Goal: Information Seeking & Learning: Learn about a topic

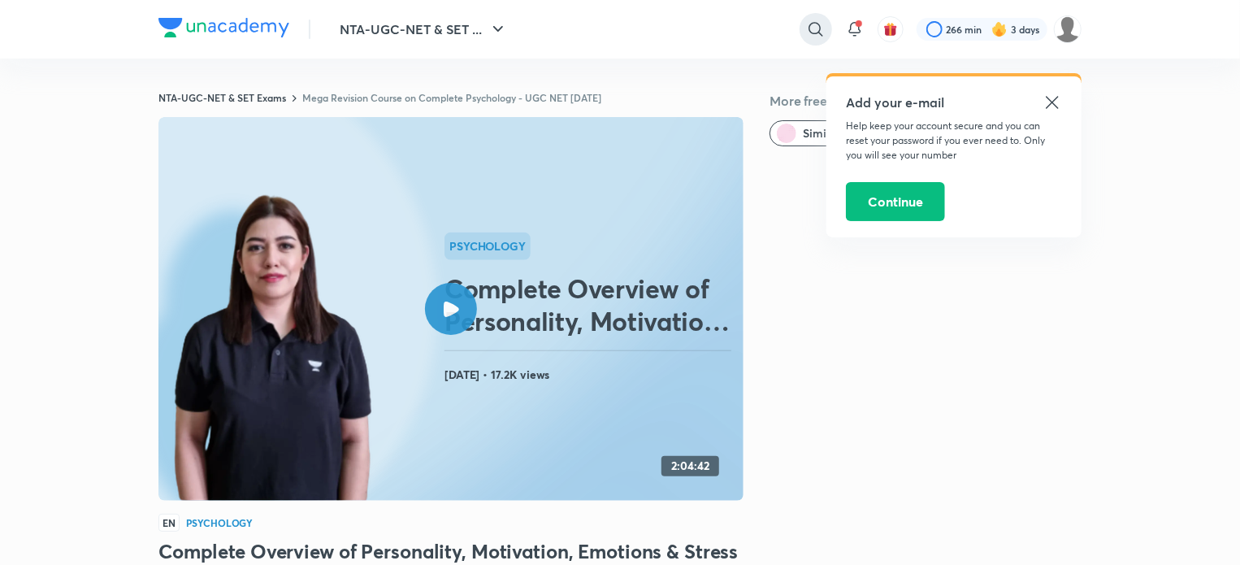
click at [827, 24] on div at bounding box center [816, 29] width 33 height 33
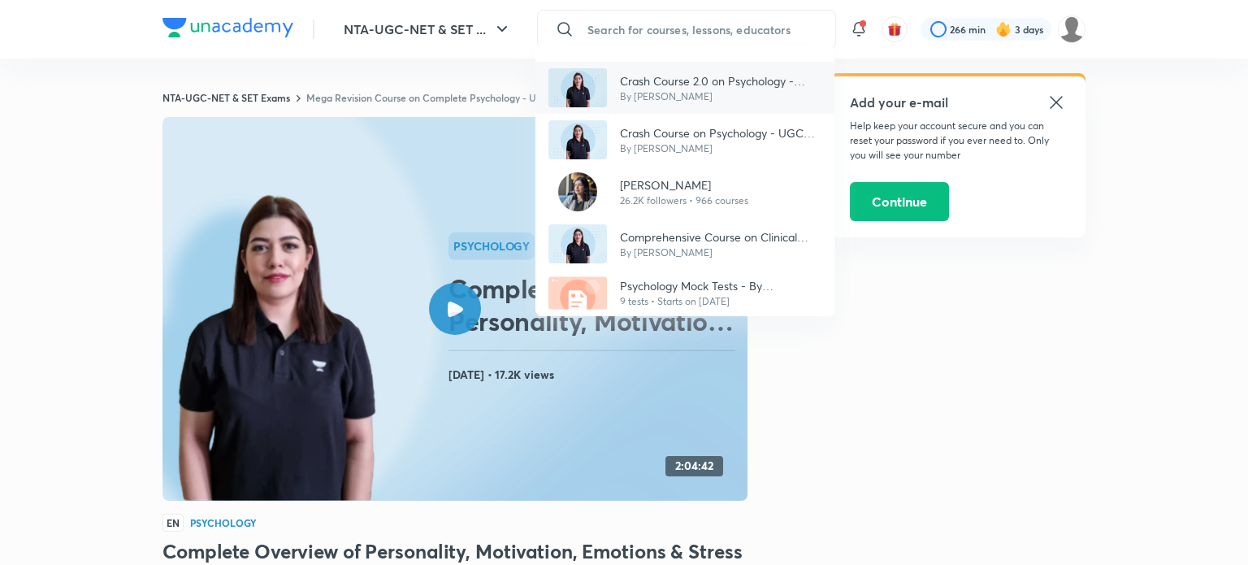
click at [679, 85] on p "Crash Course 2.0 on Psychology - UGC NET 2024" at bounding box center [721, 80] width 202 height 17
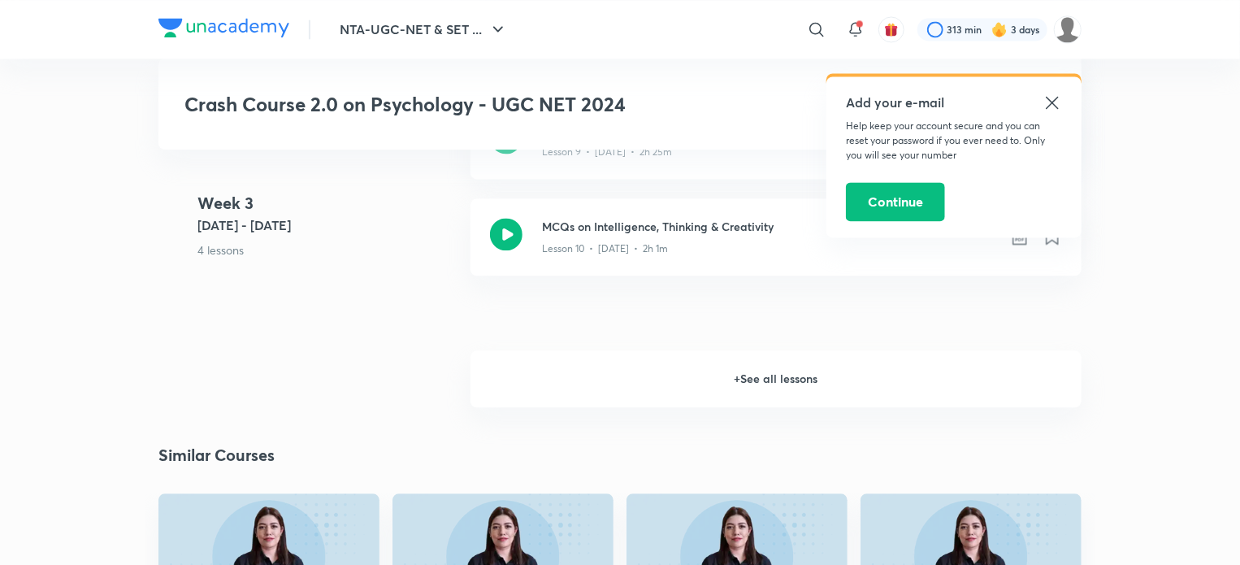
scroll to position [1713, 0]
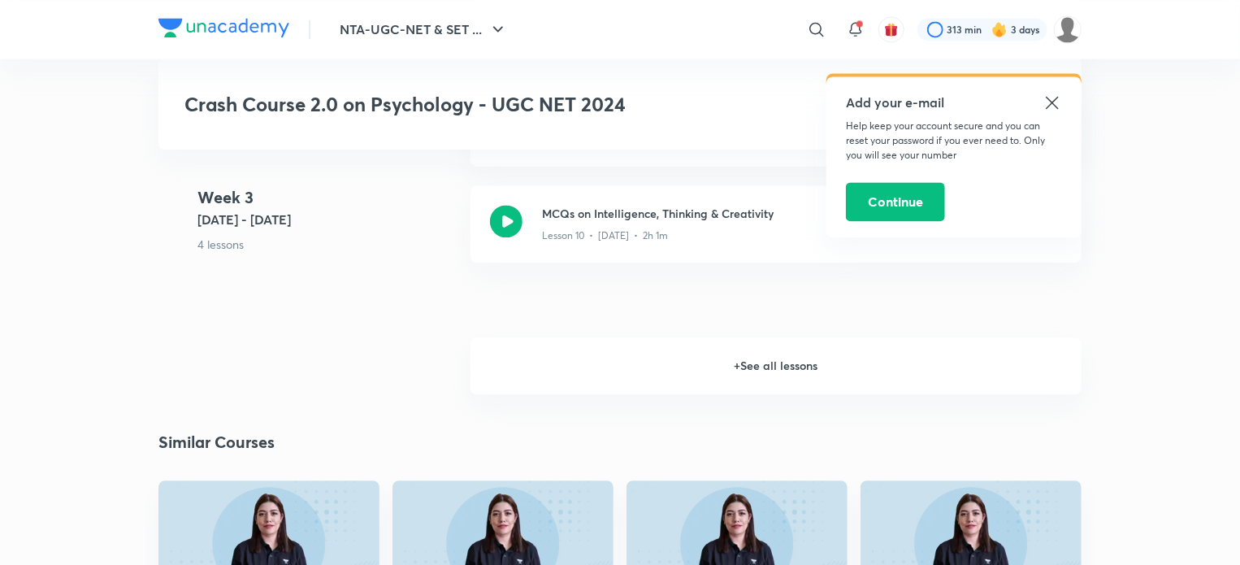
drag, startPoint x: 583, startPoint y: 367, endPoint x: 583, endPoint y: 389, distance: 21.9
click at [583, 389] on h6 "+ See all lessons" at bounding box center [775, 365] width 611 height 57
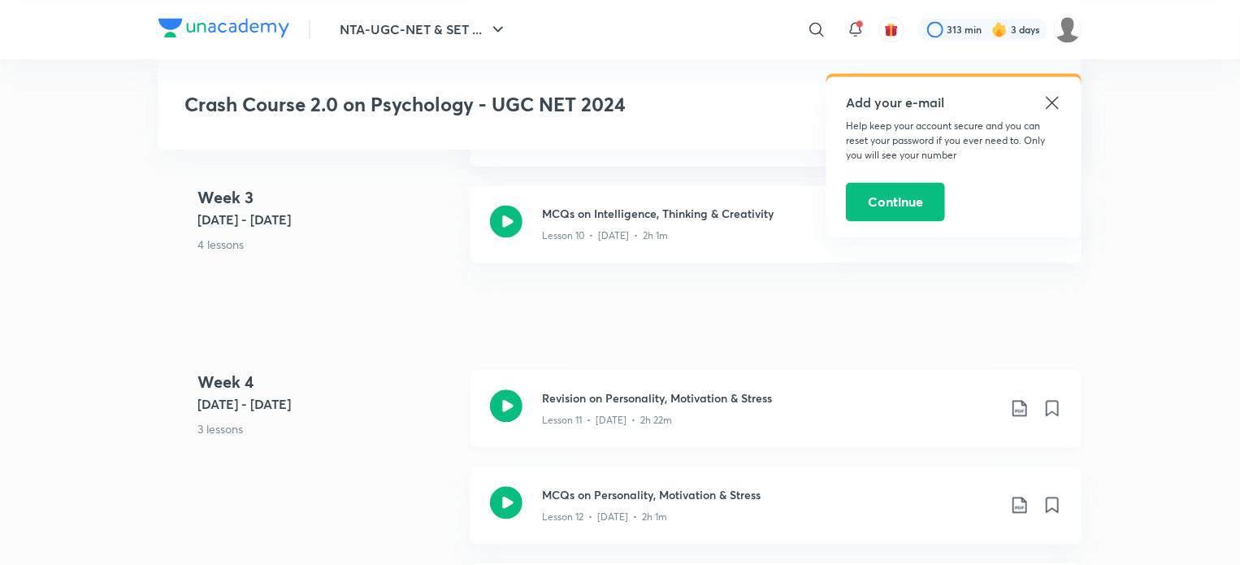
scroll to position [1896, 0]
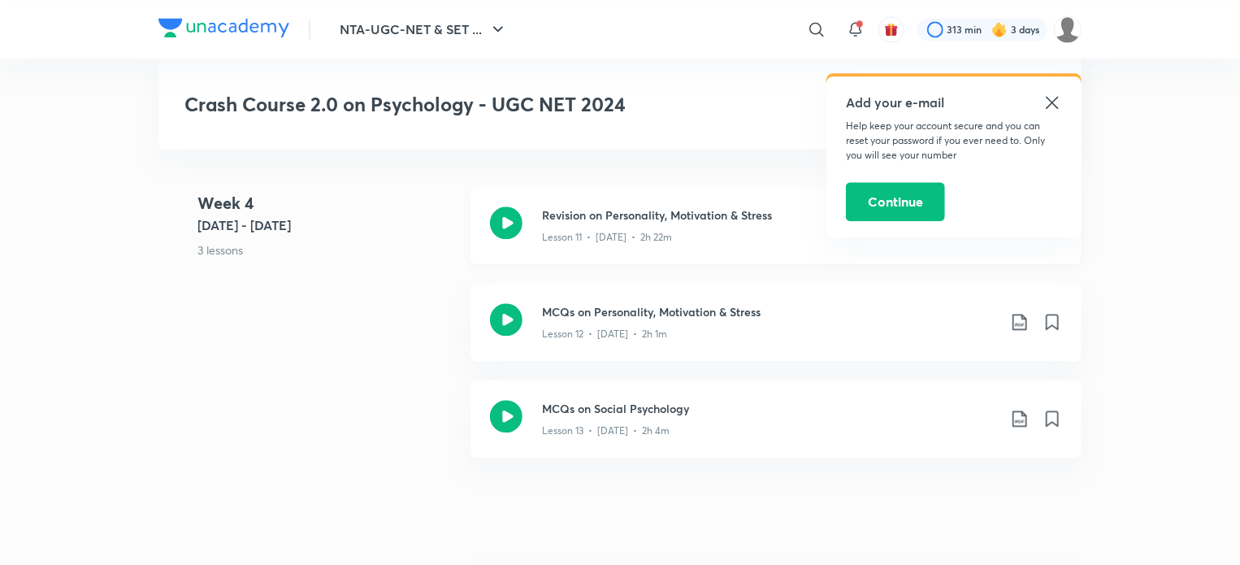
click at [515, 228] on icon at bounding box center [506, 222] width 33 height 33
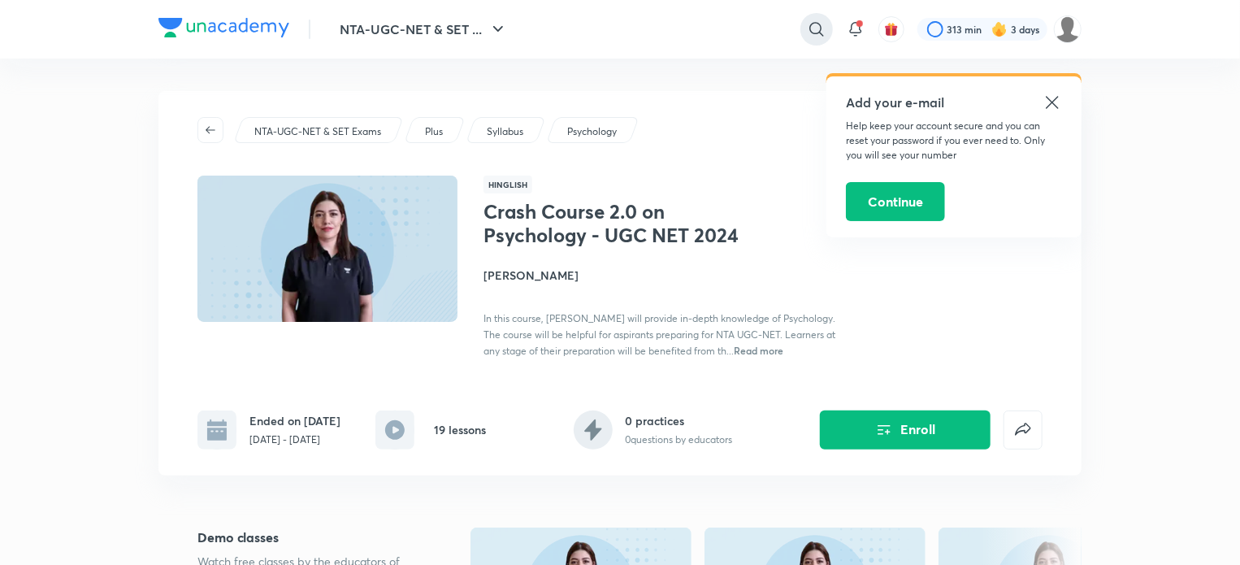
click at [820, 33] on icon at bounding box center [816, 29] width 14 height 14
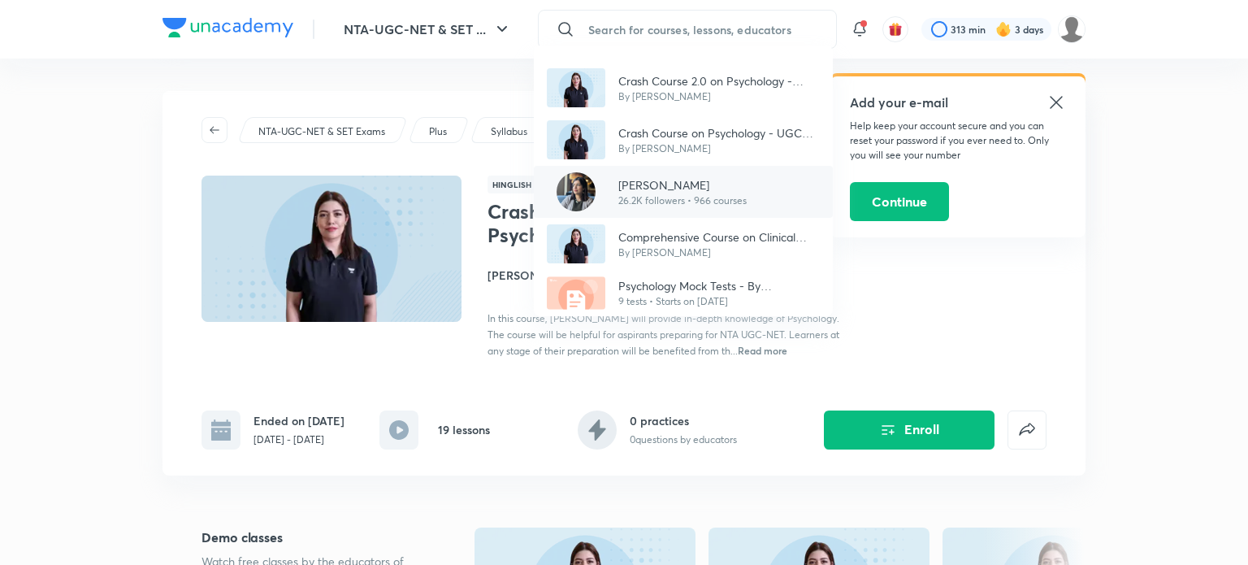
click at [696, 202] on p "26.2K followers • 966 courses" at bounding box center [682, 200] width 128 height 15
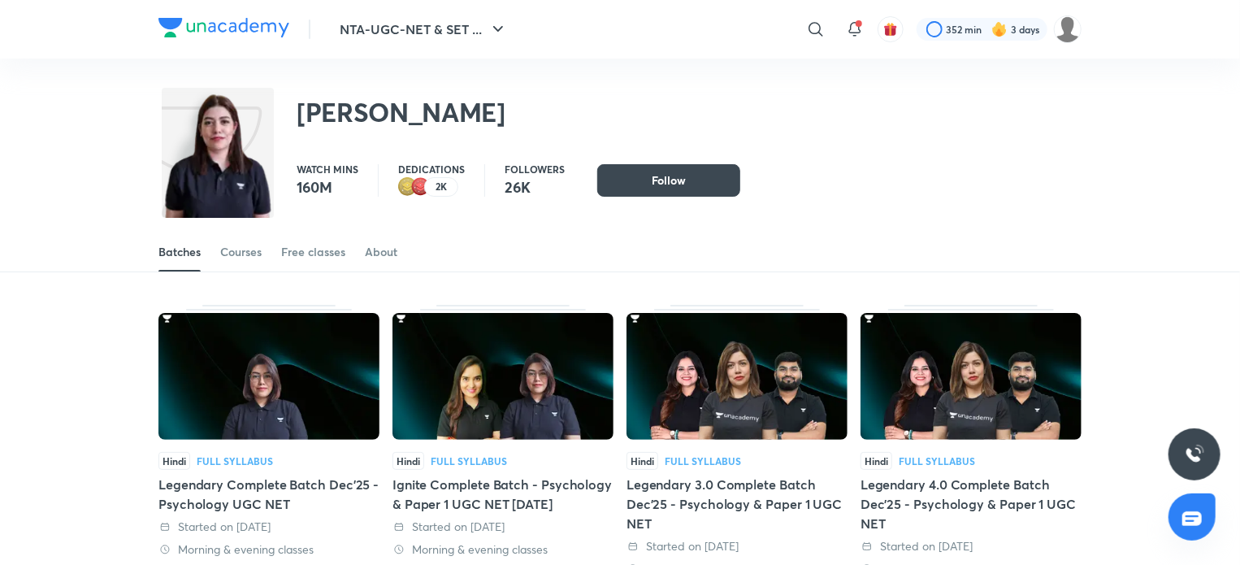
click at [250, 254] on div "Courses" at bounding box center [240, 252] width 41 height 16
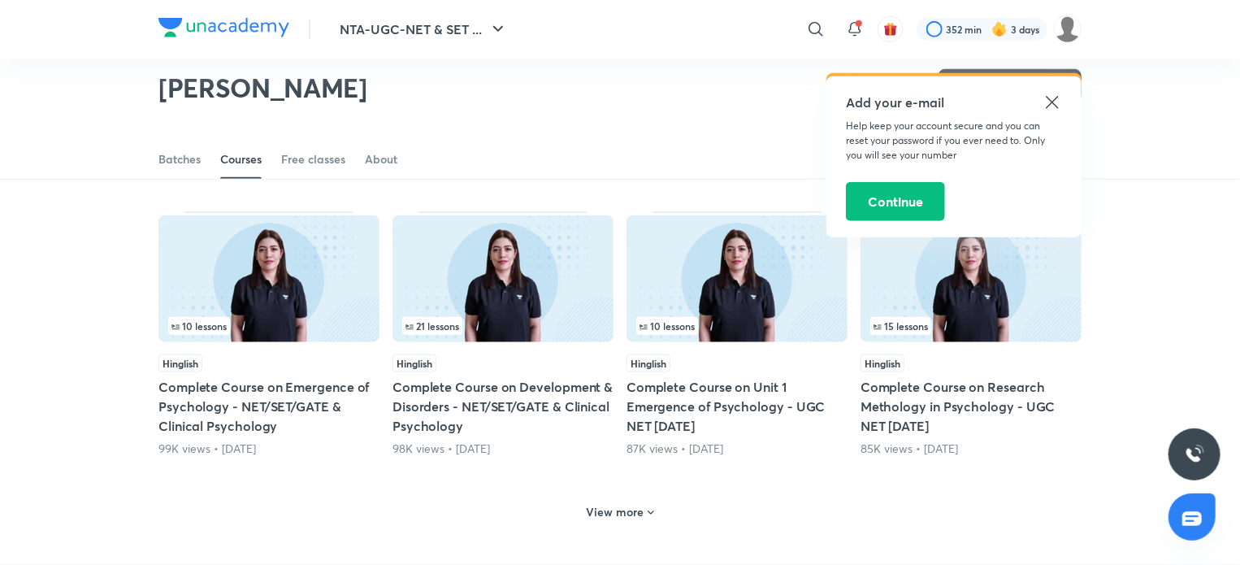
scroll to position [718, 0]
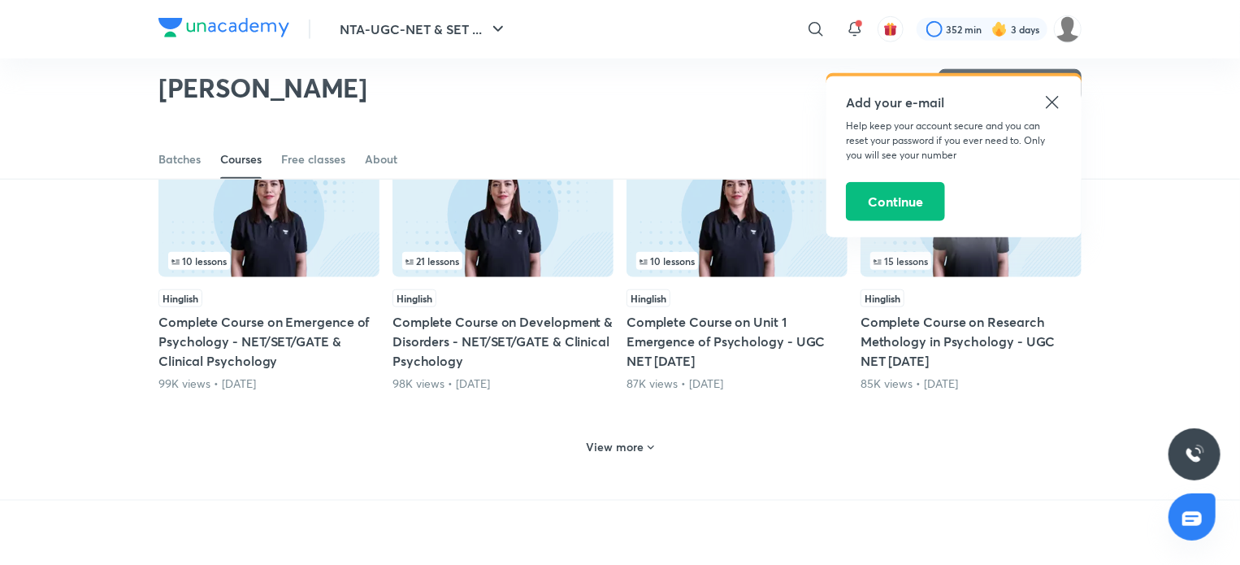
click at [653, 463] on div "View more" at bounding box center [619, 445] width 923 height 42
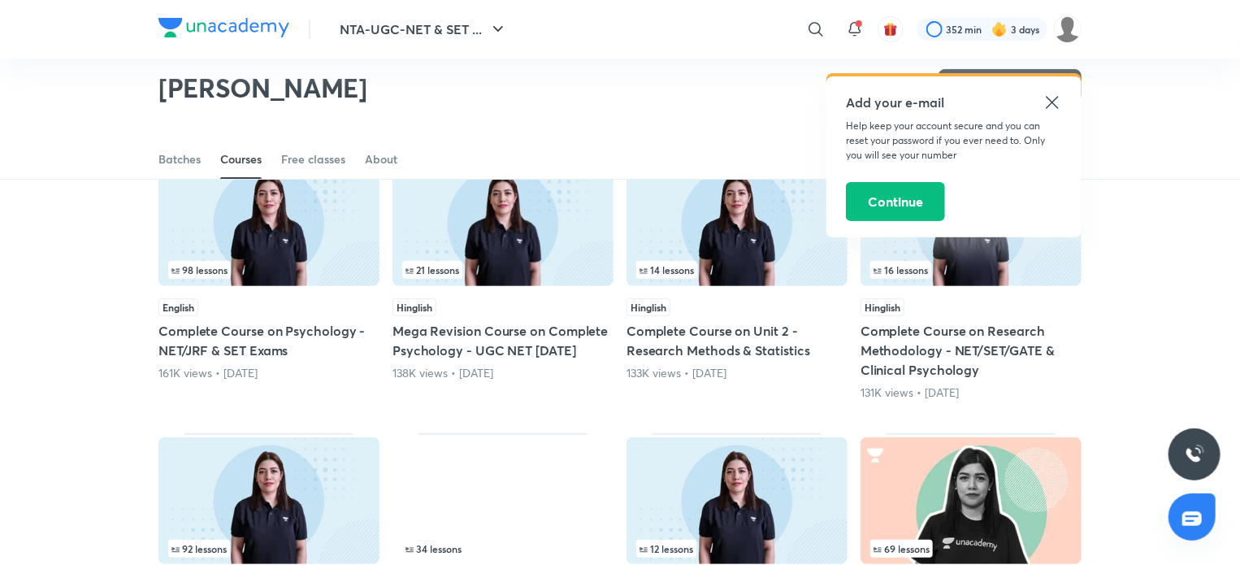
scroll to position [34, 0]
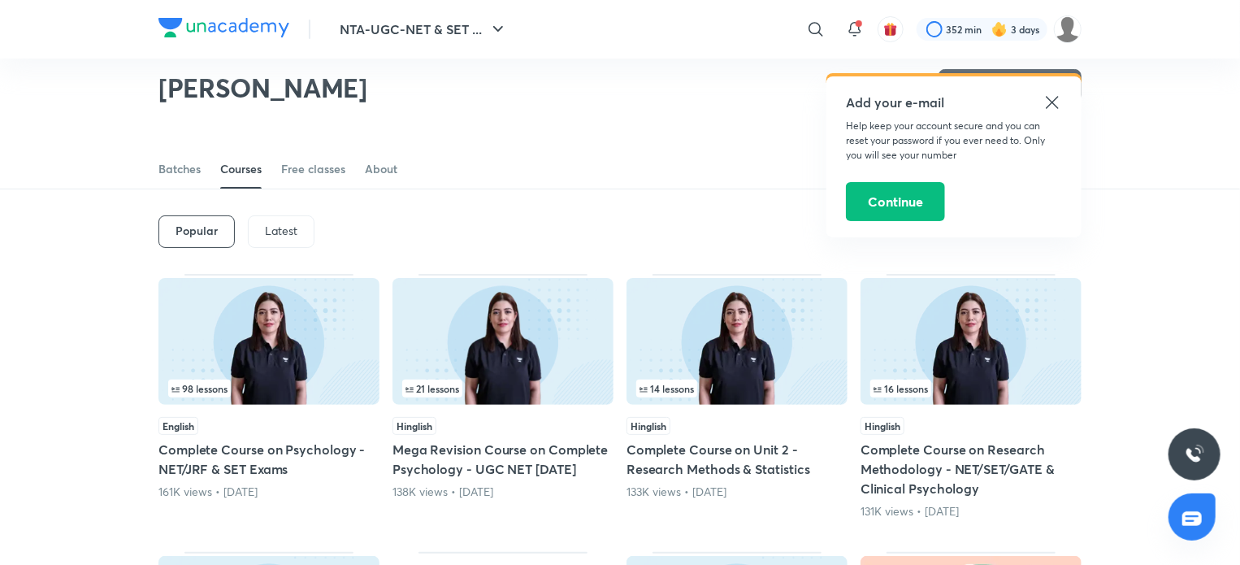
click at [280, 225] on p "Latest" at bounding box center [281, 230] width 33 height 13
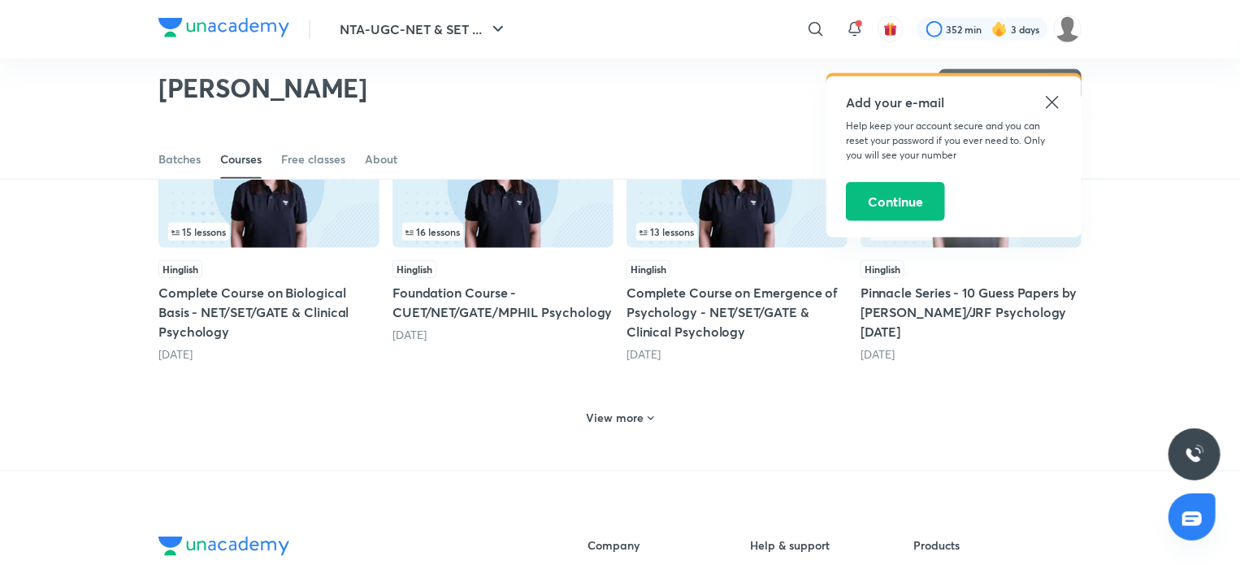
scroll to position [749, 0]
click at [629, 421] on h6 "View more" at bounding box center [616, 416] width 58 height 16
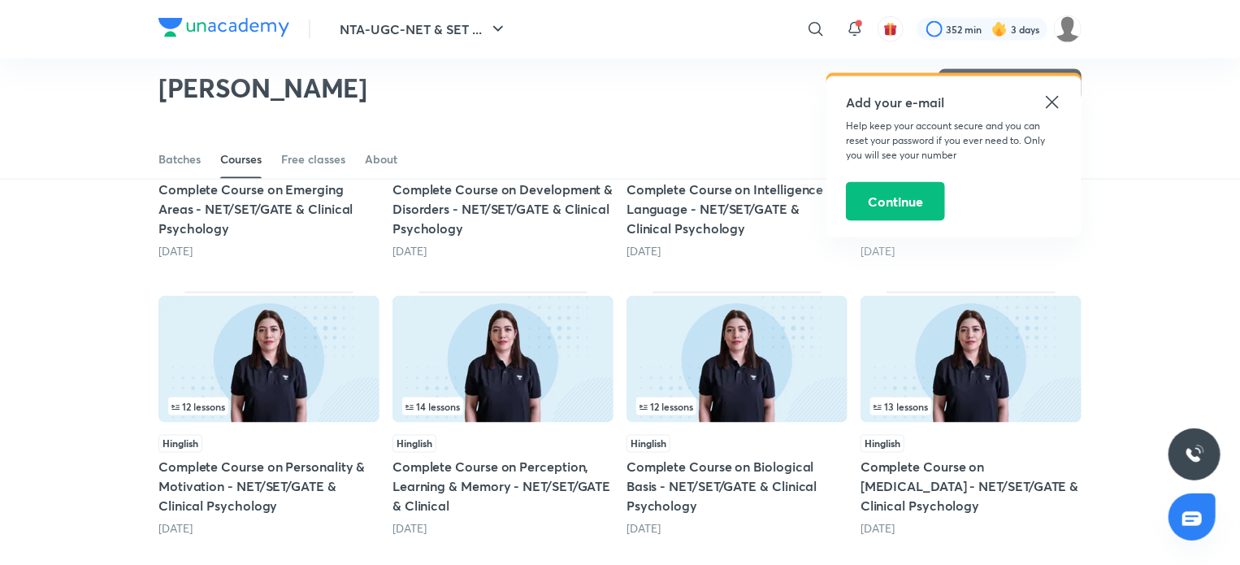
scroll to position [1128, 0]
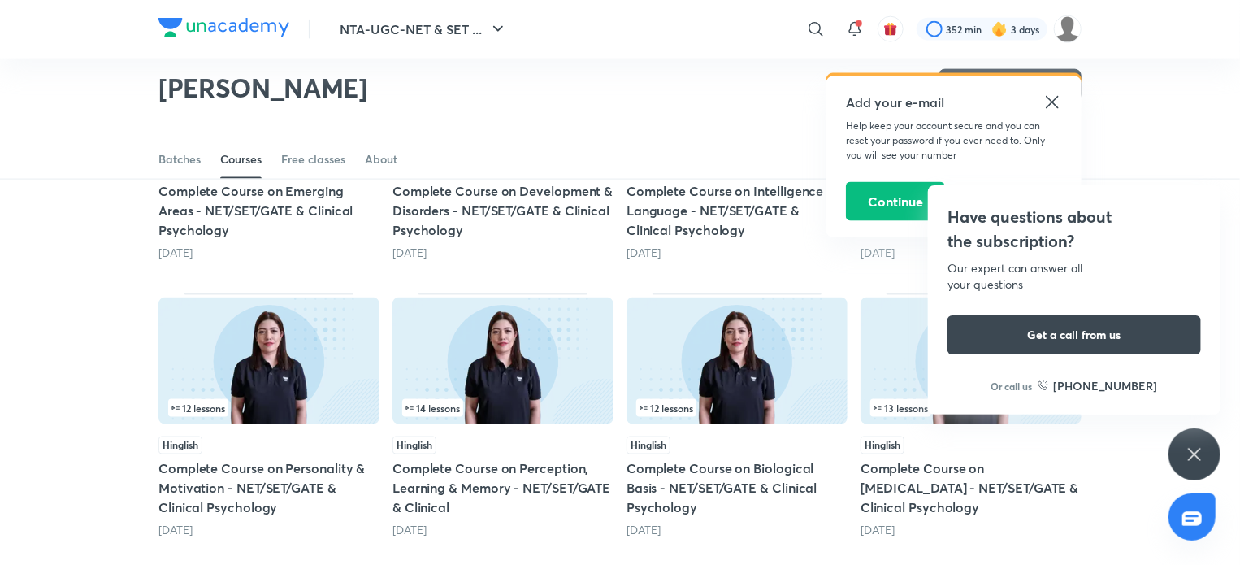
click at [304, 331] on img at bounding box center [268, 360] width 221 height 127
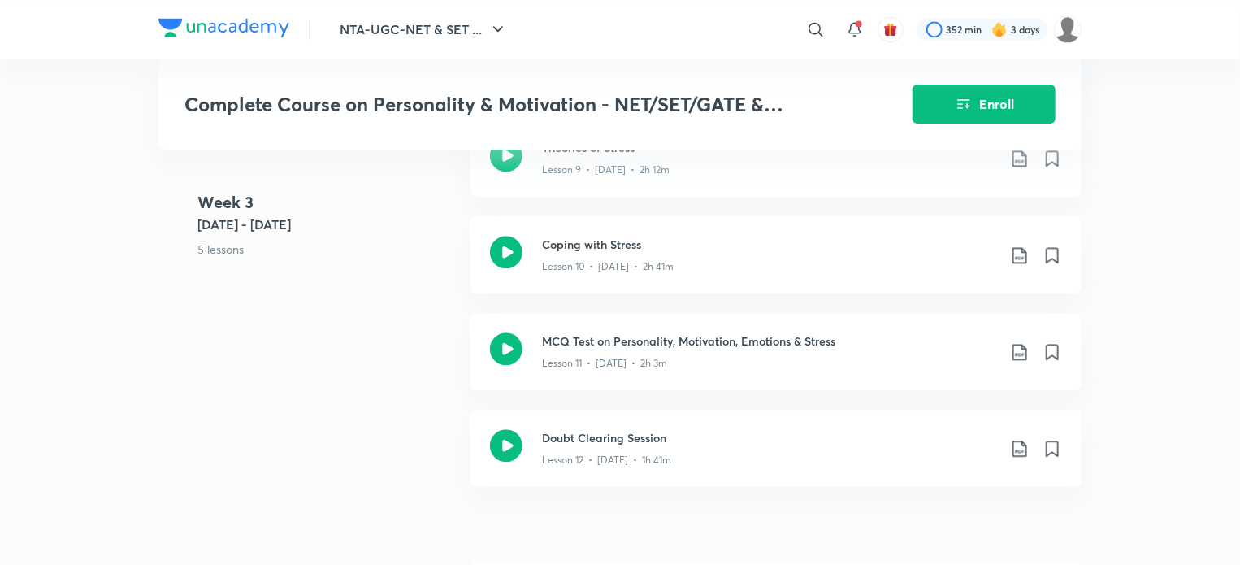
scroll to position [1913, 0]
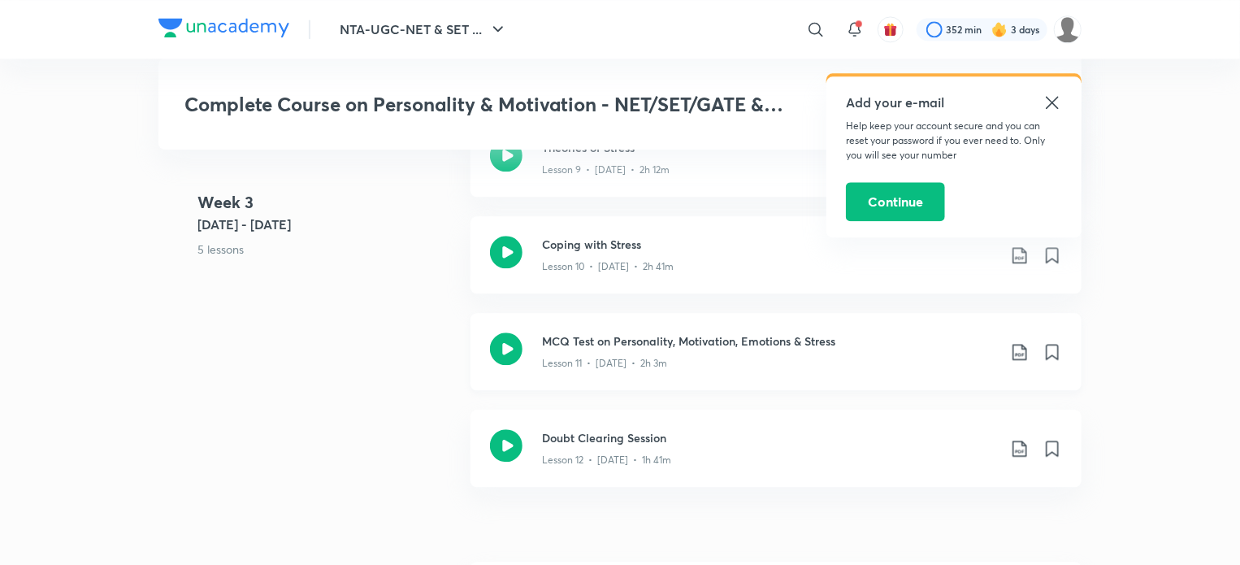
click at [510, 340] on icon at bounding box center [506, 348] width 33 height 33
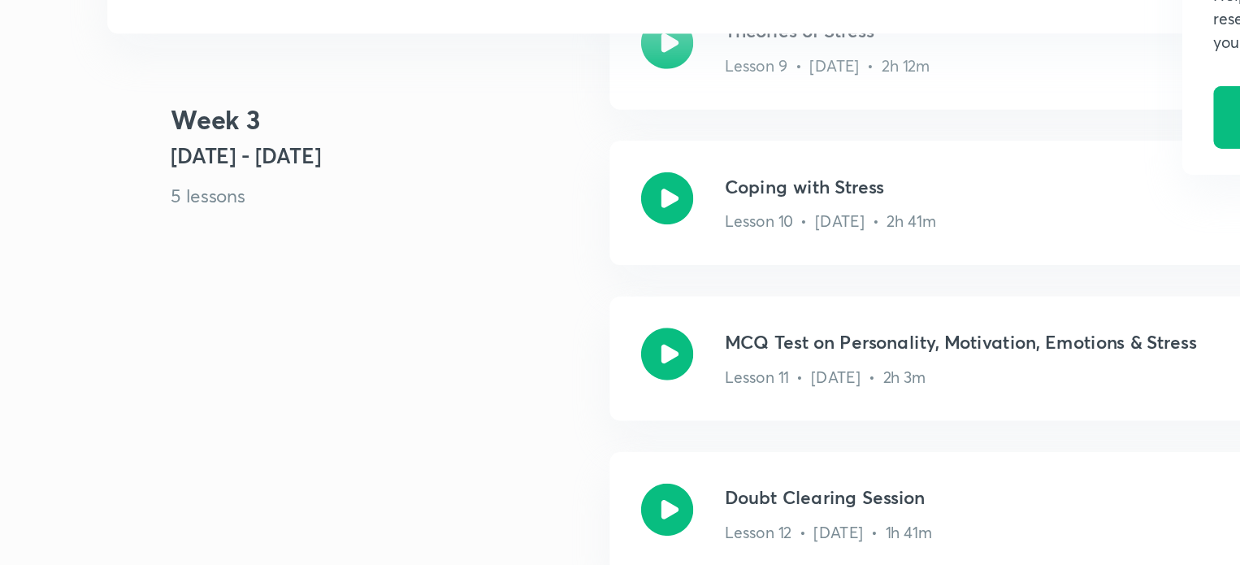
scroll to position [1913, 0]
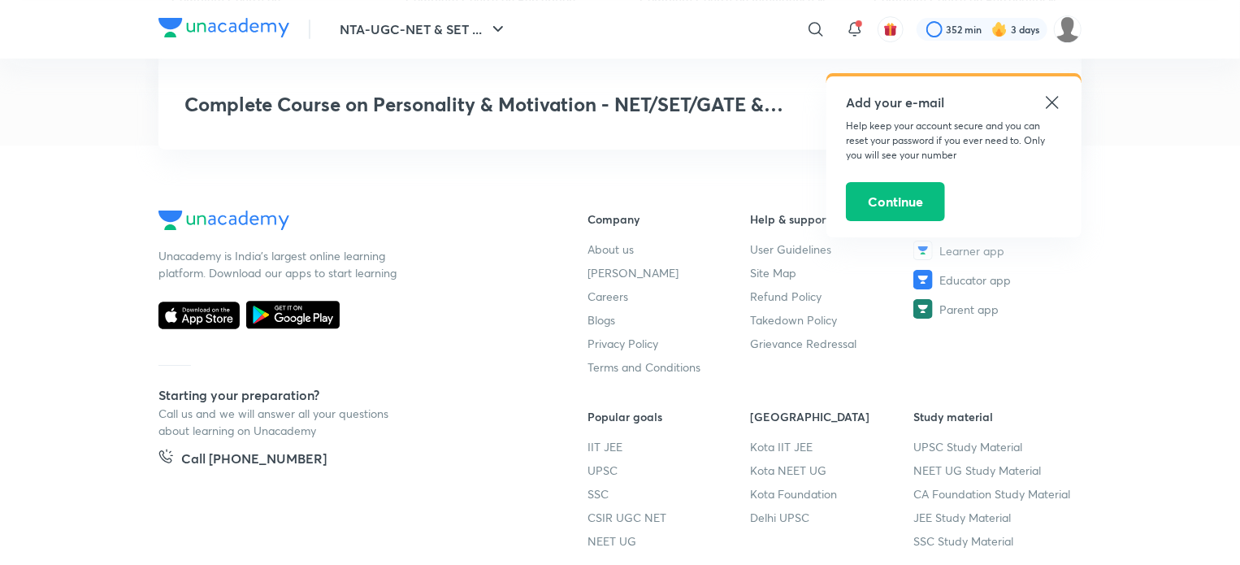
scroll to position [2908, 0]
